Goal: Transaction & Acquisition: Purchase product/service

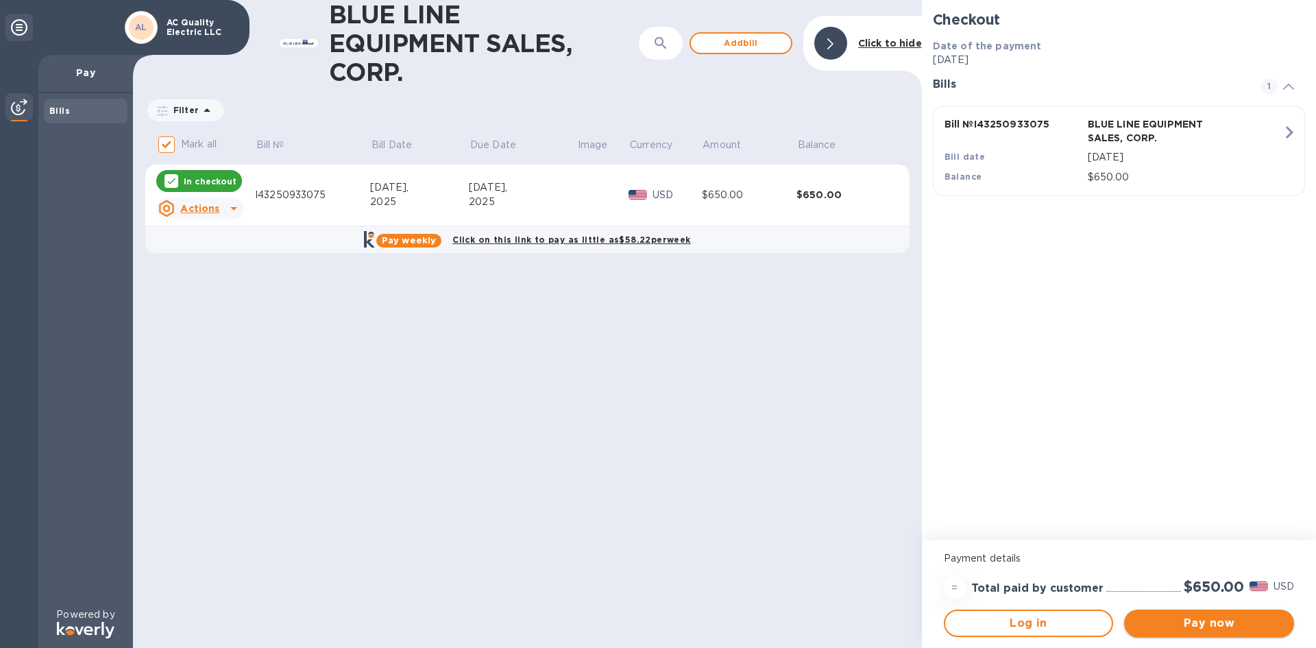
click at [1228, 613] on button "Pay now" at bounding box center [1209, 622] width 170 height 27
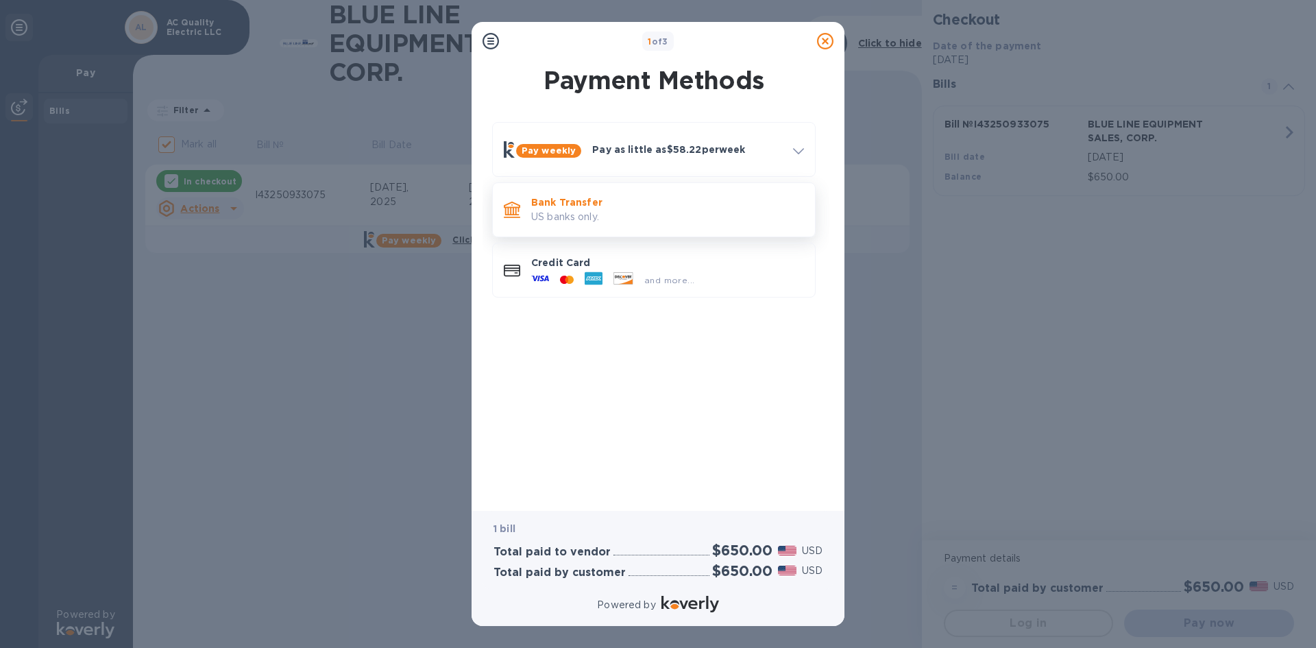
click at [534, 204] on p "Bank Transfer" at bounding box center [667, 202] width 273 height 14
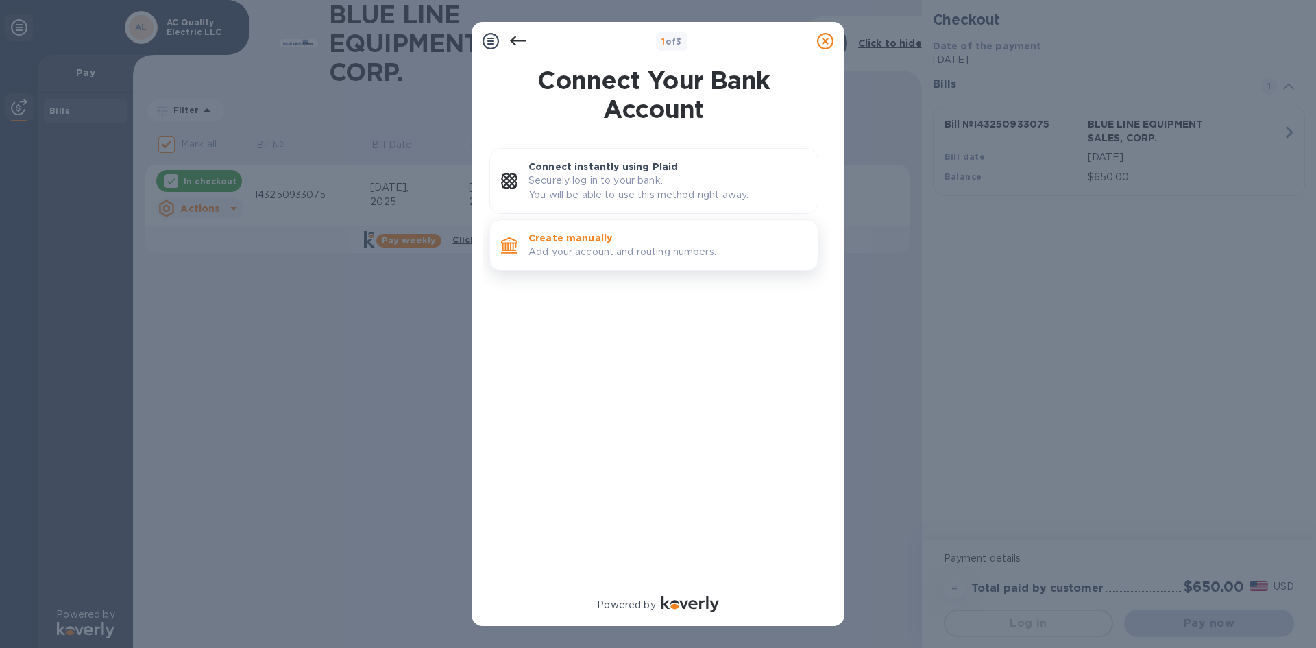
click at [594, 247] on p "Add your account and routing numbers." at bounding box center [667, 252] width 278 height 14
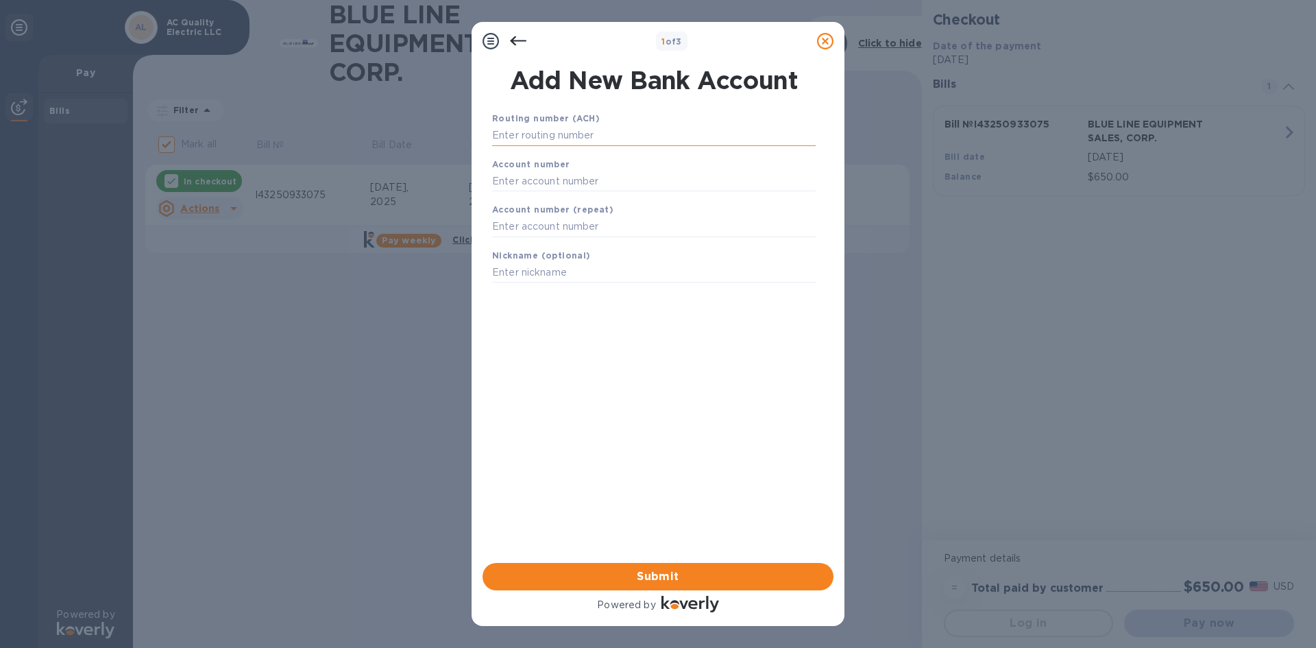
click at [526, 130] on input "text" at bounding box center [654, 135] width 324 height 21
type input "063107513"
click at [503, 199] on input "text" at bounding box center [654, 198] width 324 height 21
type input "2000041549395"
click at [513, 235] on input "text" at bounding box center [654, 244] width 324 height 21
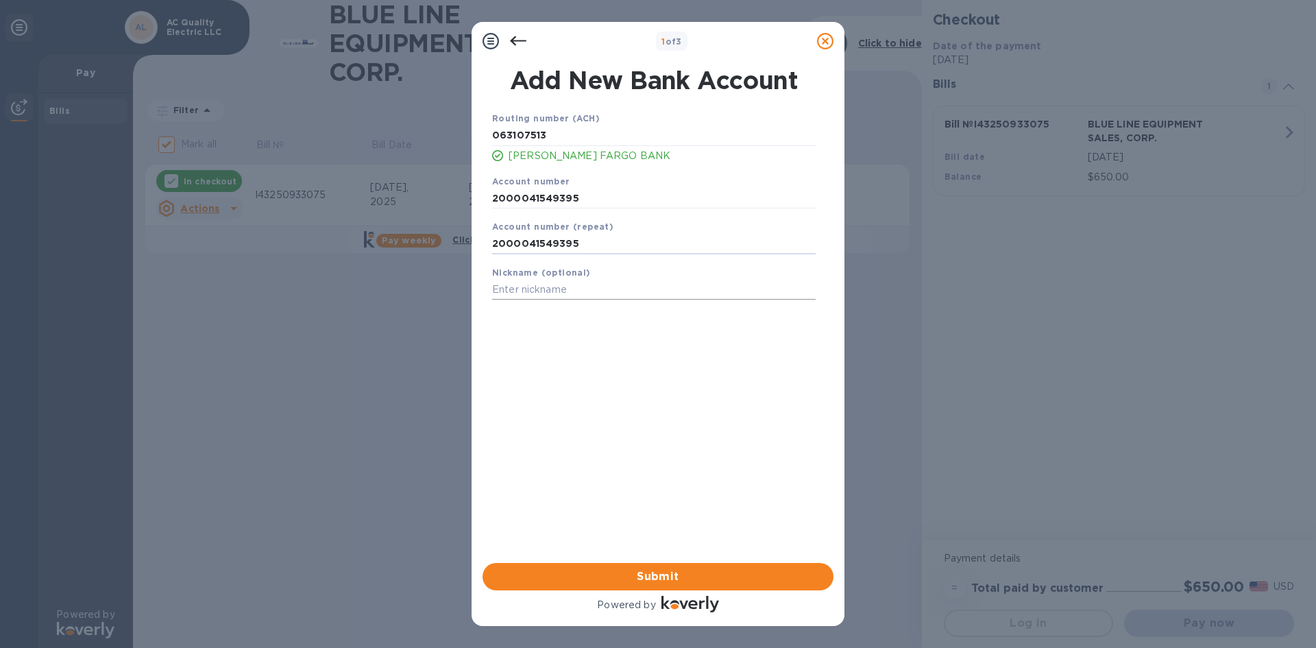
type input "2000041549395"
click at [503, 293] on input "text" at bounding box center [654, 290] width 324 height 21
type input "business"
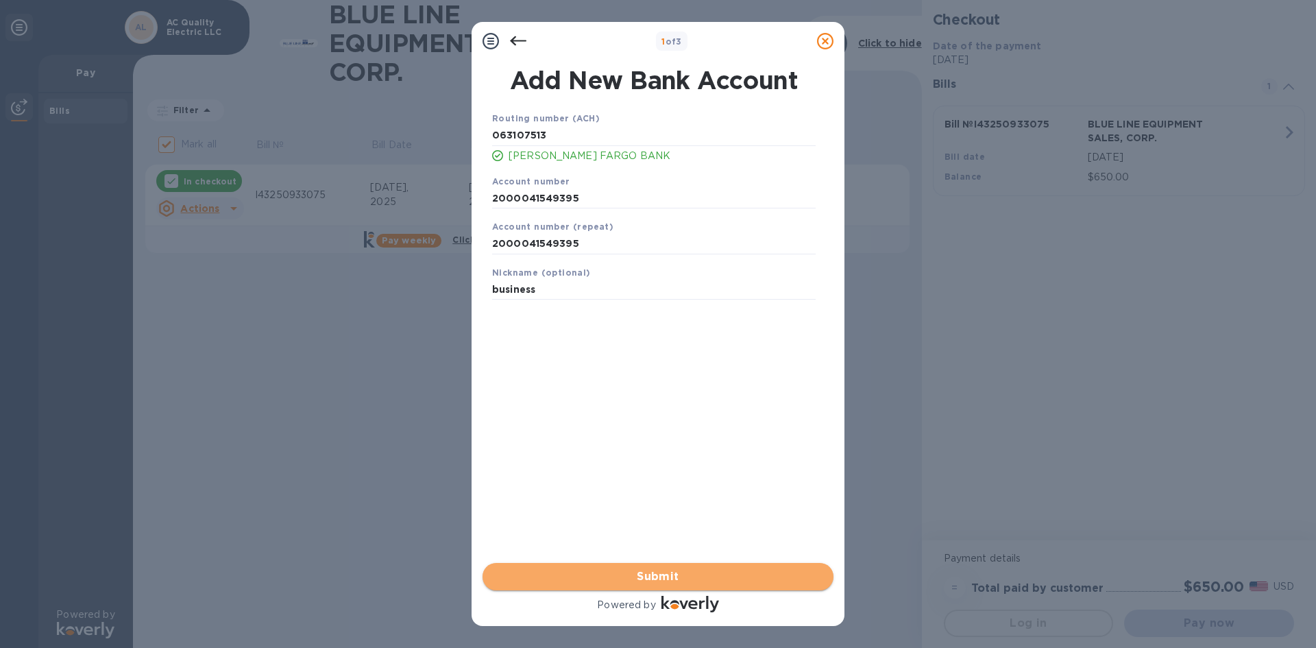
click at [576, 573] on span "Submit" at bounding box center [658, 576] width 329 height 16
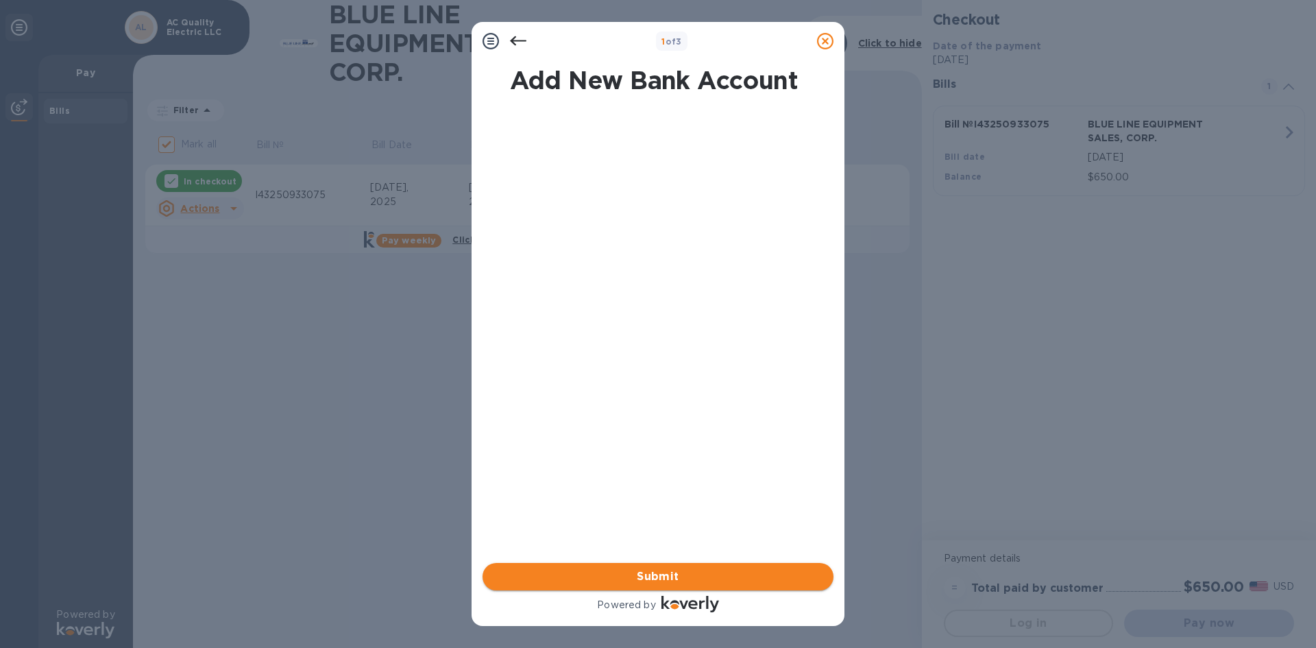
click at [632, 574] on span "Submit" at bounding box center [658, 576] width 329 height 16
